Goal: Task Accomplishment & Management: Use online tool/utility

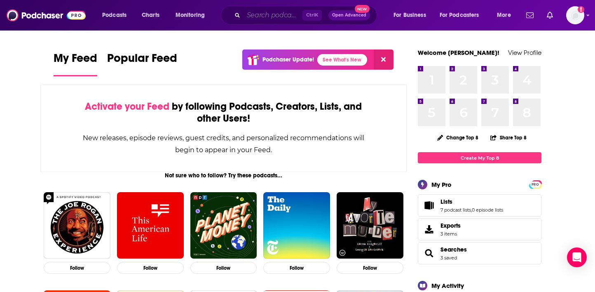
drag, startPoint x: 259, startPoint y: 16, endPoint x: 287, endPoint y: 14, distance: 28.1
click at [259, 16] on input "Search podcasts, credits, & more..." at bounding box center [272, 15] width 59 height 13
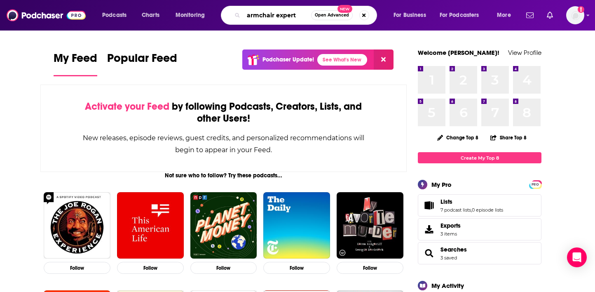
type input "armchair expert"
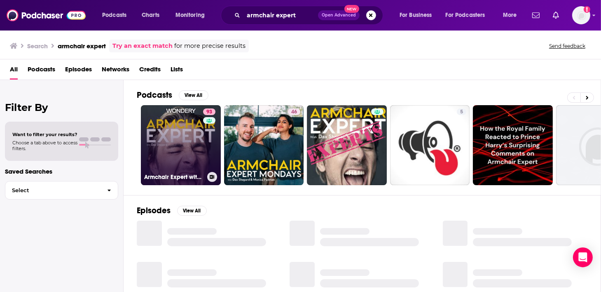
click at [182, 145] on link "93 Armchair Expert with [PERSON_NAME]" at bounding box center [181, 145] width 80 height 80
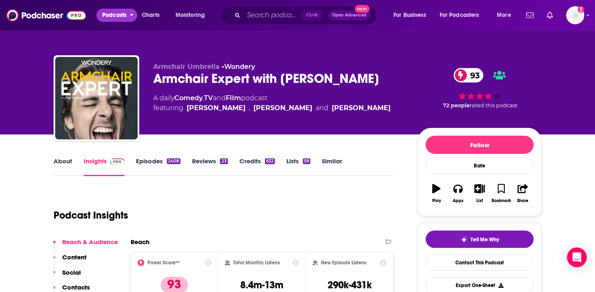
click at [128, 14] on button "Podcasts" at bounding box center [116, 15] width 41 height 13
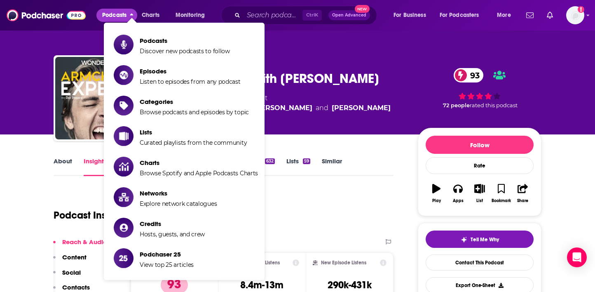
click at [31, 38] on div "Armchair Umbrella • Wondery Armchair Expert with [PERSON_NAME] 93 A daily Comed…" at bounding box center [297, 67] width 595 height 134
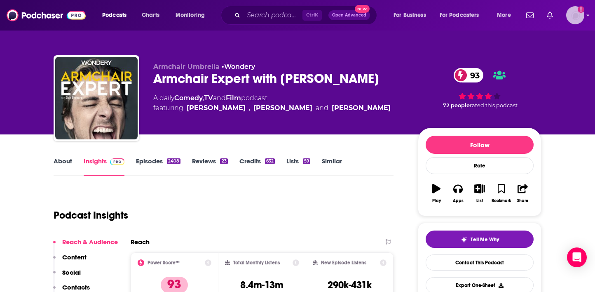
click at [452, 15] on icon "Show profile menu" at bounding box center [587, 16] width 3 height 2
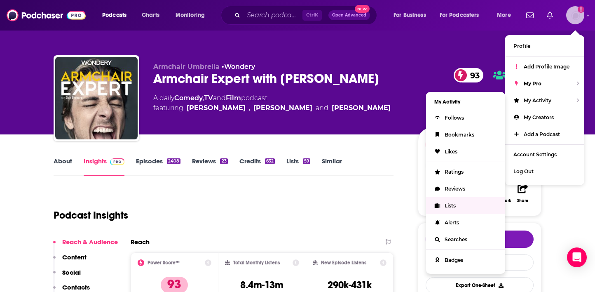
click at [452, 206] on link "Lists" at bounding box center [465, 205] width 79 height 17
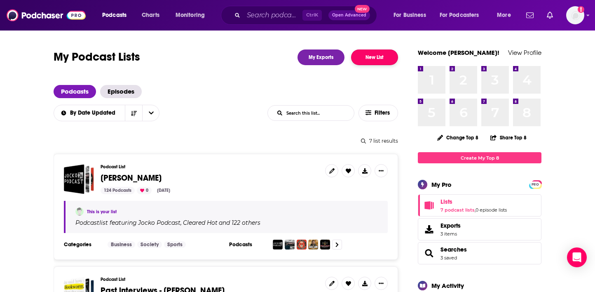
click at [369, 58] on button "New List" at bounding box center [374, 57] width 47 height 16
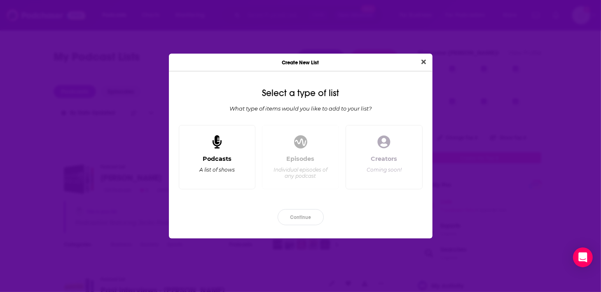
click at [229, 146] on div "Podcasts A list of shows" at bounding box center [217, 157] width 77 height 64
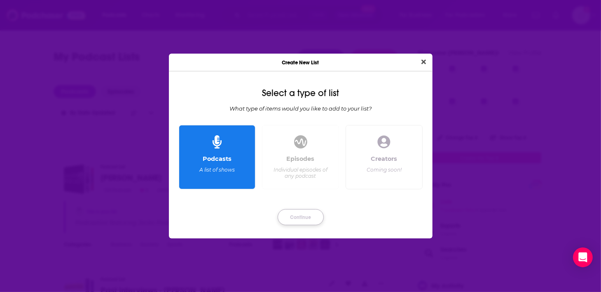
click at [303, 220] on button "Continue" at bounding box center [301, 217] width 46 height 16
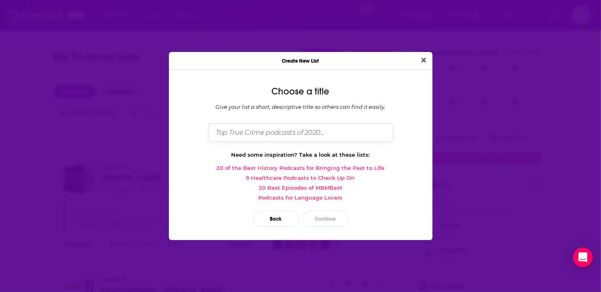
click at [297, 129] on input "Dialog" at bounding box center [300, 132] width 185 height 18
type input "[PERSON_NAME] podcast research"
click at [335, 220] on button "Continue" at bounding box center [325, 218] width 46 height 16
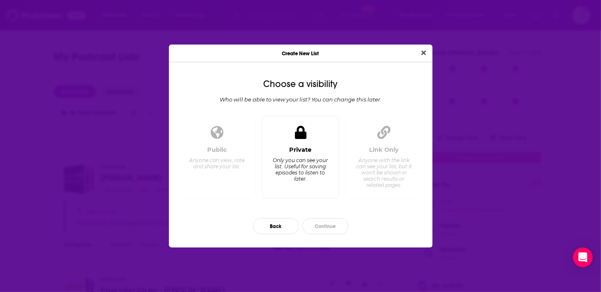
click at [326, 159] on div "Only you can see your list. Useful for saving episodes to listen to later." at bounding box center [300, 169] width 56 height 25
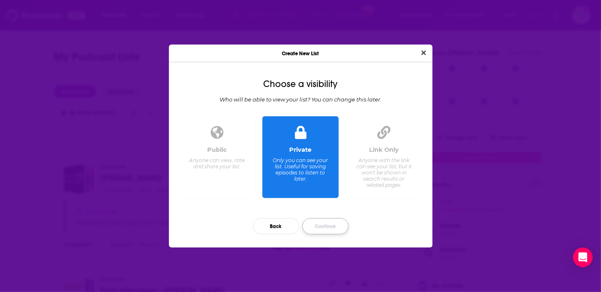
click at [336, 229] on button "Continue" at bounding box center [325, 226] width 46 height 16
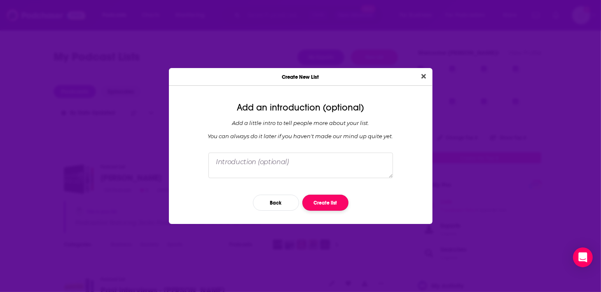
click at [334, 202] on button "Create list" at bounding box center [325, 202] width 46 height 16
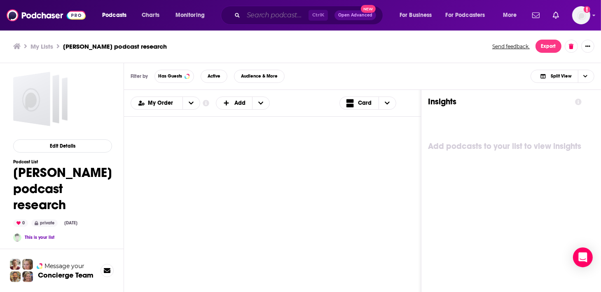
click at [259, 17] on input "Search podcasts, credits, & more..." at bounding box center [275, 15] width 65 height 13
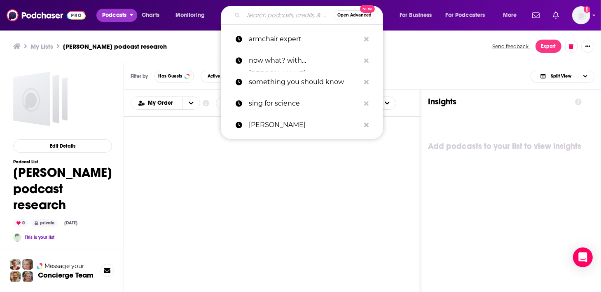
click at [127, 15] on button "Podcasts" at bounding box center [116, 15] width 41 height 13
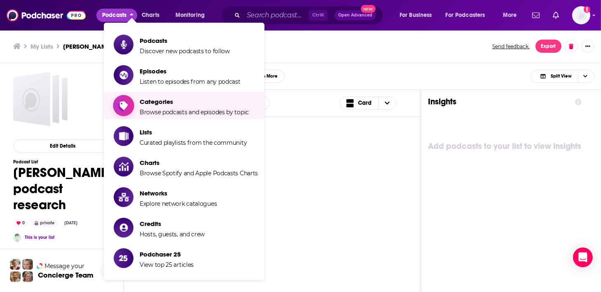
click at [180, 107] on span "Categories Browse podcasts and episodes by topic" at bounding box center [194, 105] width 109 height 21
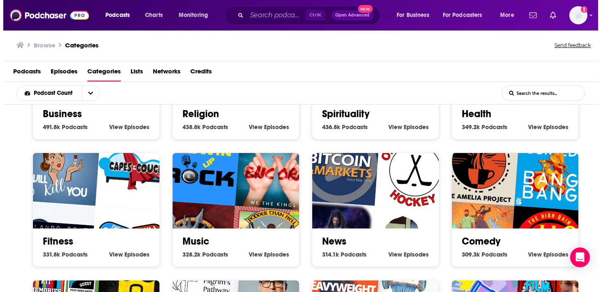
scroll to position [165, 0]
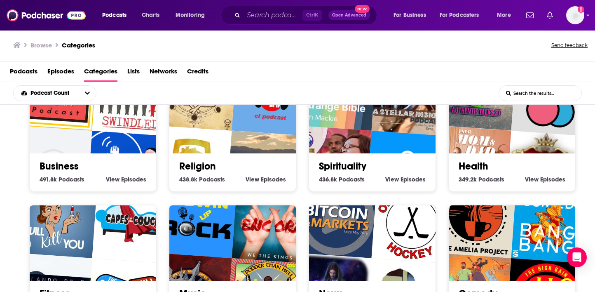
click at [452, 145] on img "Your Mom & Dad" at bounding box center [470, 165] width 81 height 81
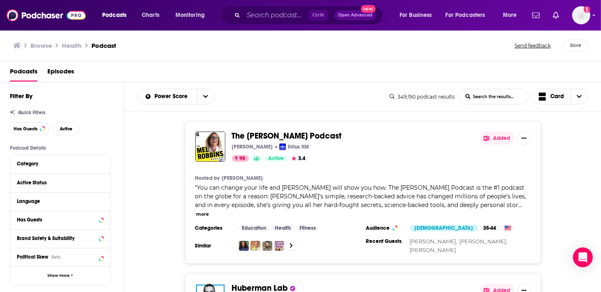
click at [452, 140] on button "Show More Button" at bounding box center [523, 137] width 13 height 13
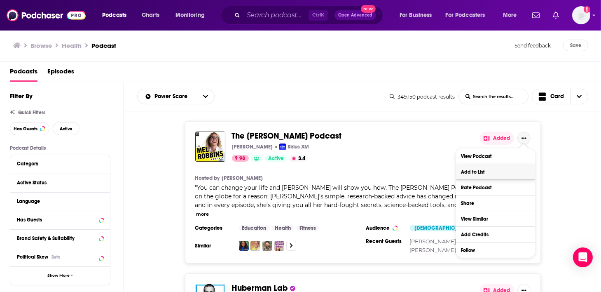
click at [452, 173] on button "Add to List" at bounding box center [495, 171] width 79 height 15
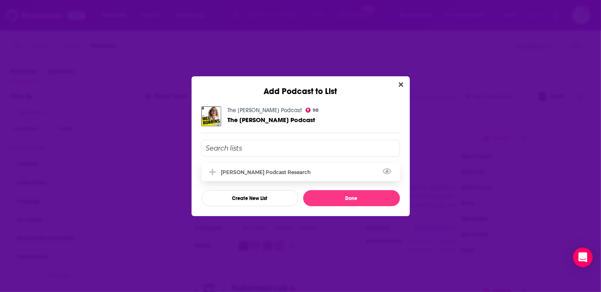
click at [271, 176] on div "[PERSON_NAME] podcast research" at bounding box center [300, 172] width 199 height 18
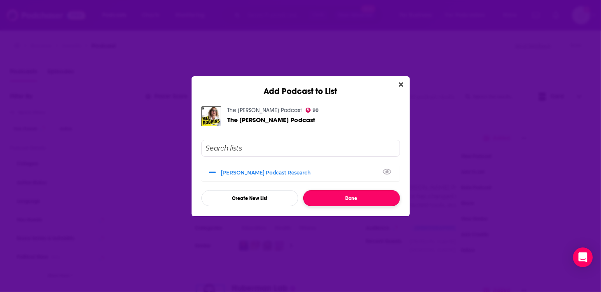
click at [366, 194] on button "Done" at bounding box center [351, 198] width 97 height 16
